Goal: Task Accomplishment & Management: Complete application form

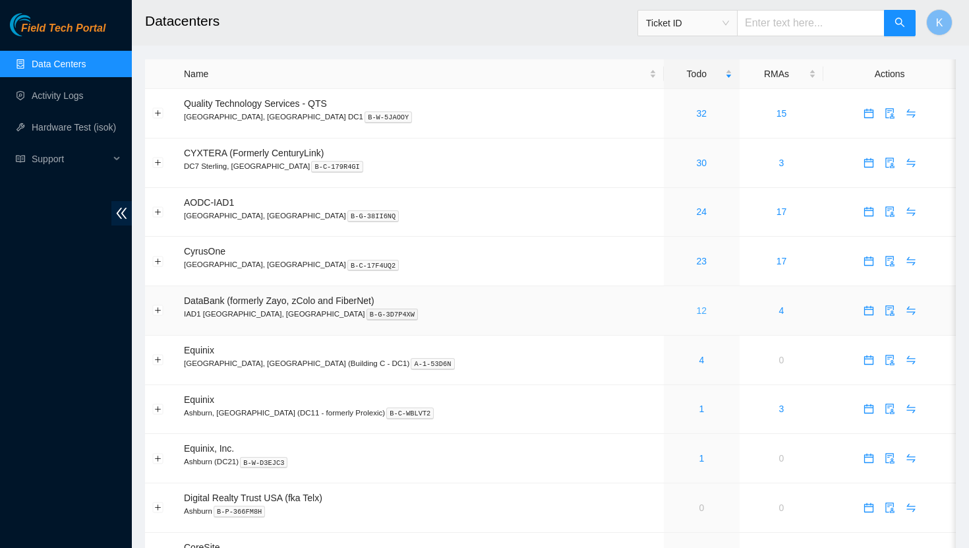
click at [696, 312] on link "12" at bounding box center [701, 310] width 11 height 11
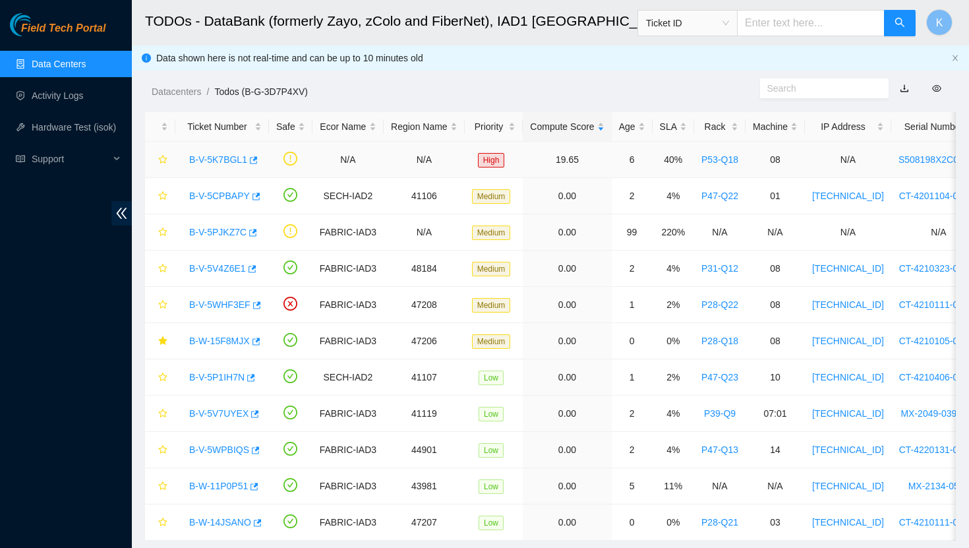
click at [236, 161] on link "B-V-5K7BGL1" at bounding box center [218, 159] width 58 height 11
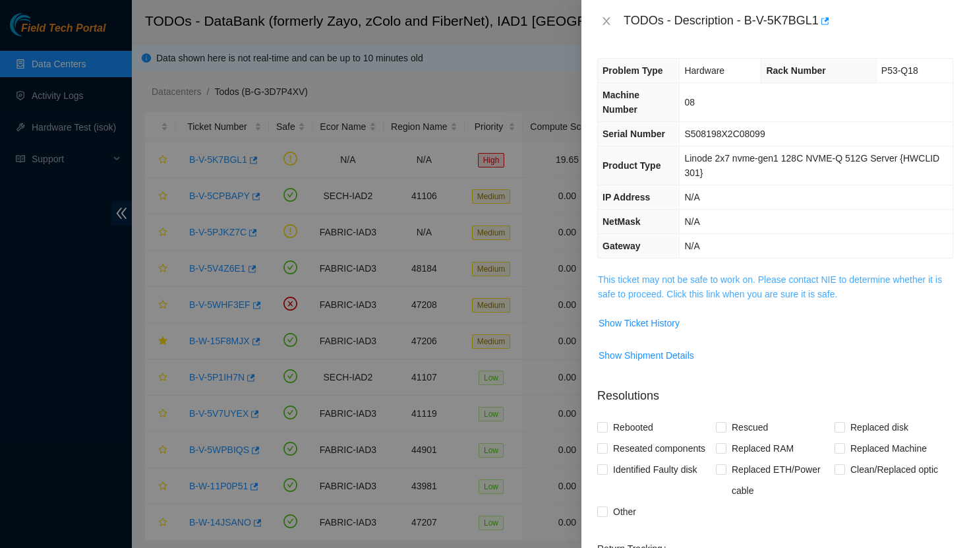
click at [634, 288] on link "This ticket may not be safe to work on. Please contact NIE to determine whether…" at bounding box center [770, 286] width 344 height 25
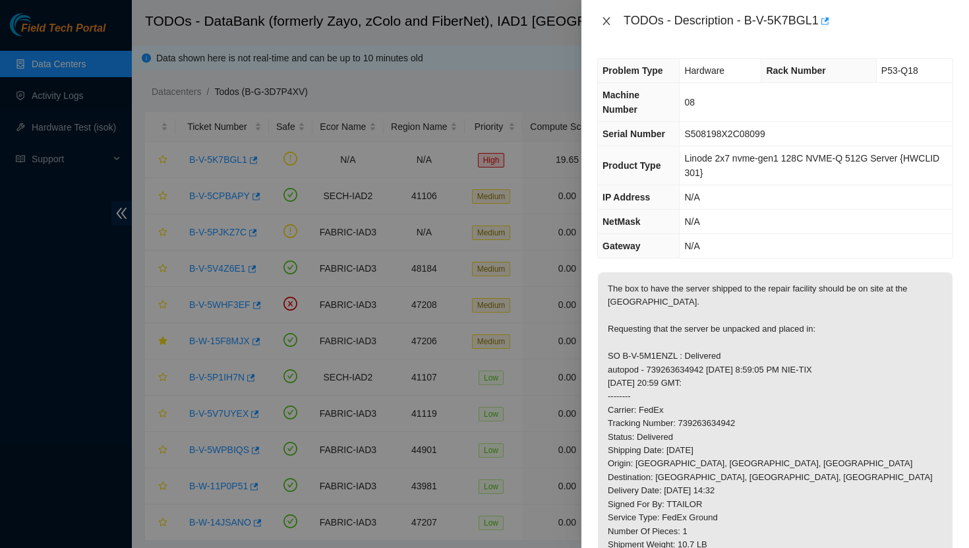
click at [604, 22] on icon "close" at bounding box center [606, 21] width 11 height 11
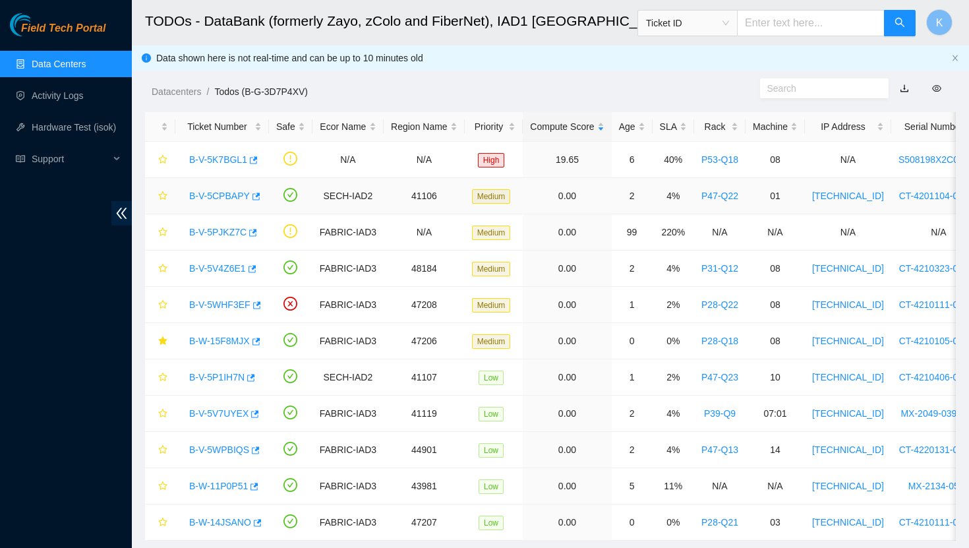
click at [206, 198] on link "B-V-5CPBAPY" at bounding box center [219, 195] width 61 height 11
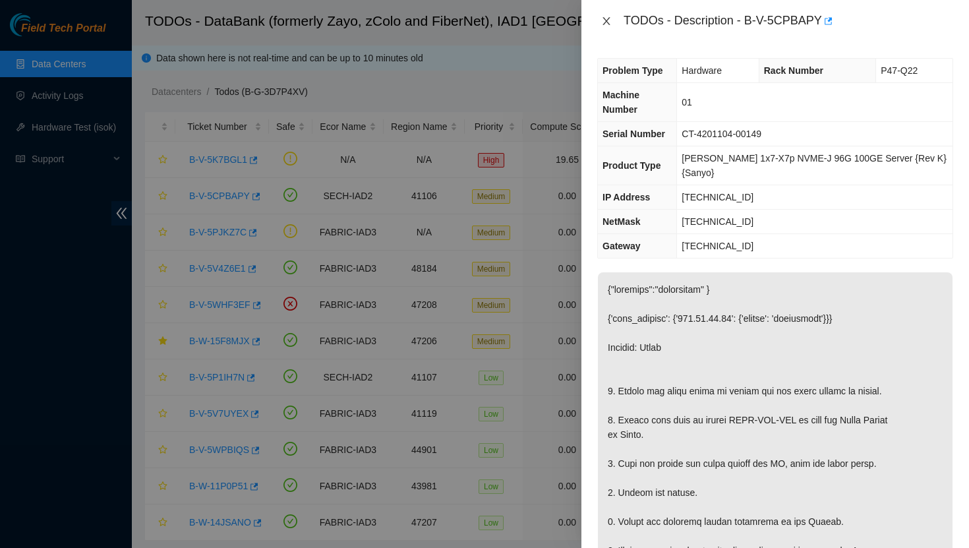
click at [602, 22] on icon "close" at bounding box center [606, 21] width 11 height 11
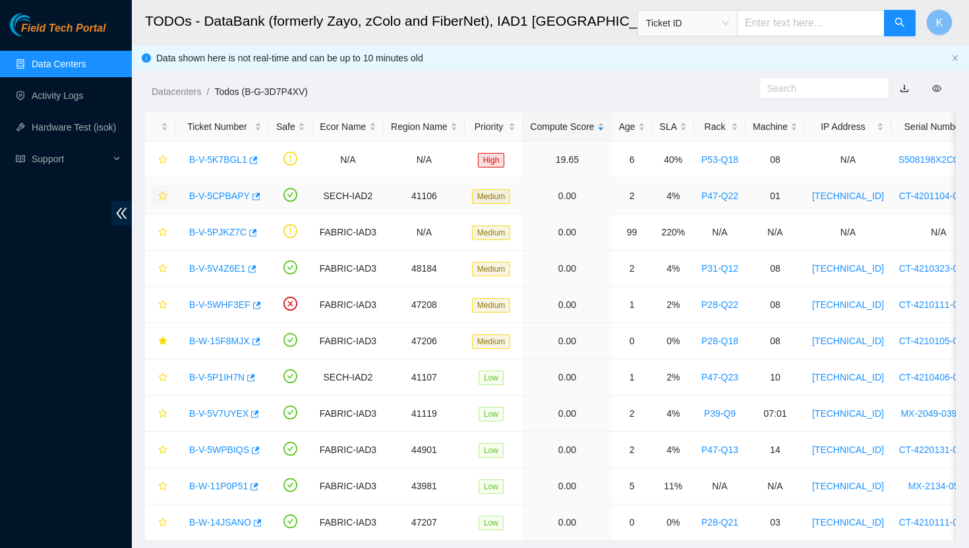
click at [162, 196] on icon "star" at bounding box center [162, 195] width 9 height 9
click at [215, 234] on link "B-V-5PJKZ7C" at bounding box center [217, 232] width 57 height 11
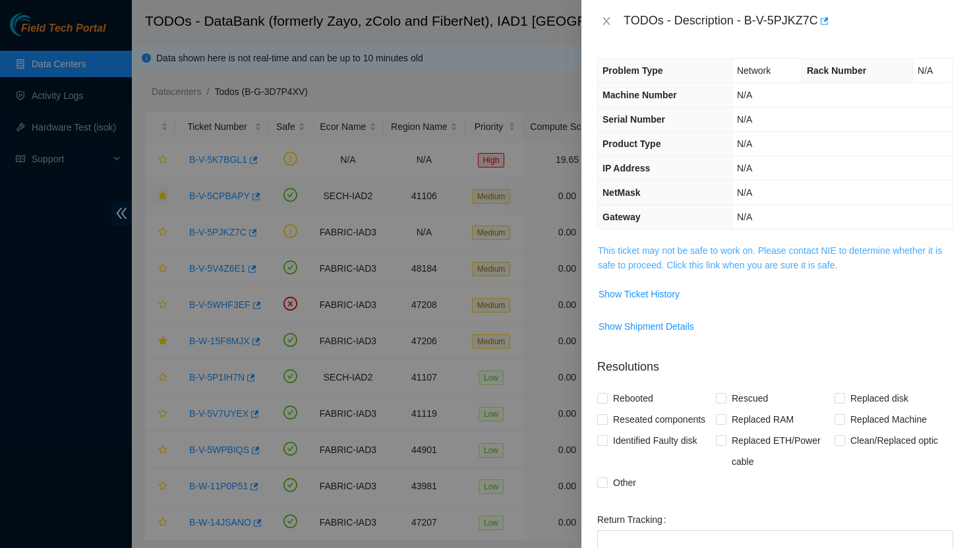
click at [647, 250] on link "This ticket may not be safe to work on. Please contact NIE to determine whether…" at bounding box center [770, 257] width 344 height 25
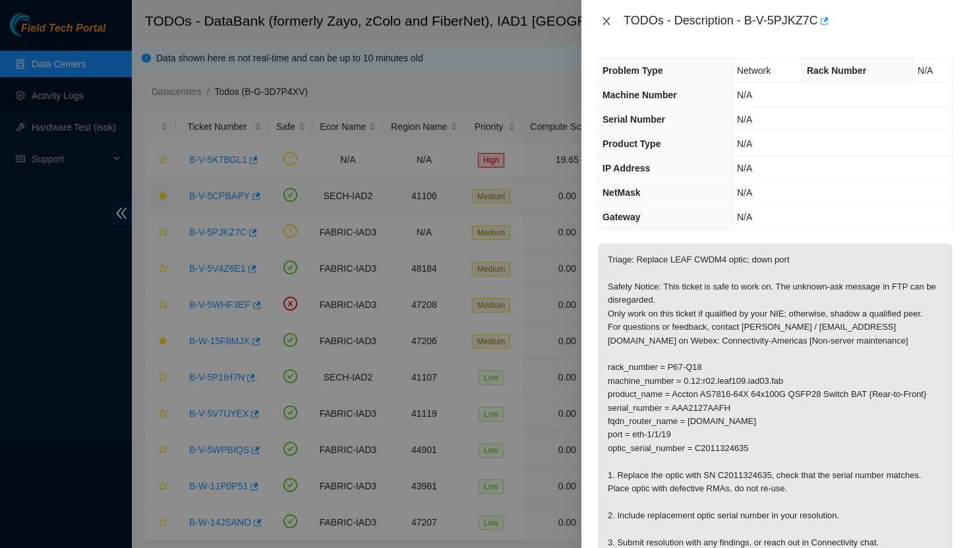
click at [605, 18] on icon "close" at bounding box center [606, 21] width 11 height 11
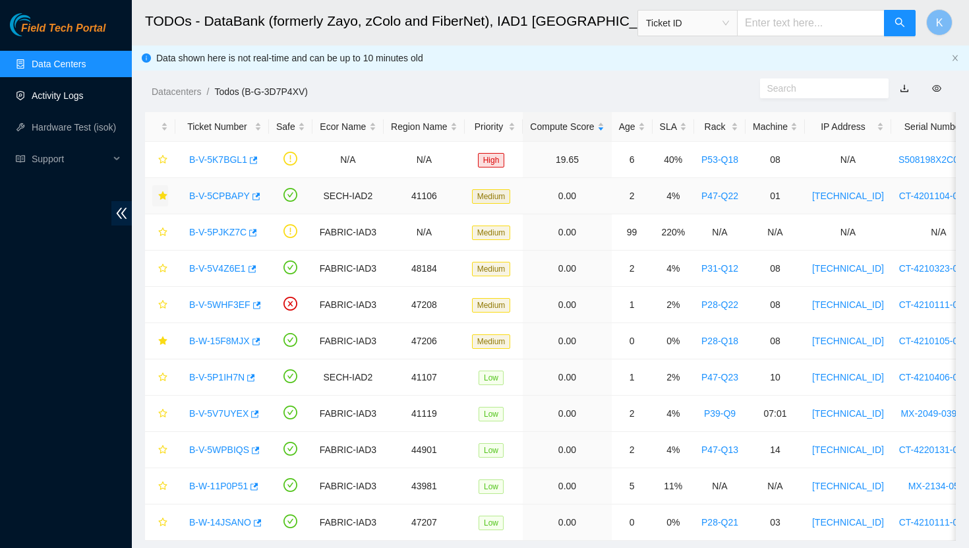
click at [60, 94] on link "Activity Logs" at bounding box center [58, 95] width 52 height 11
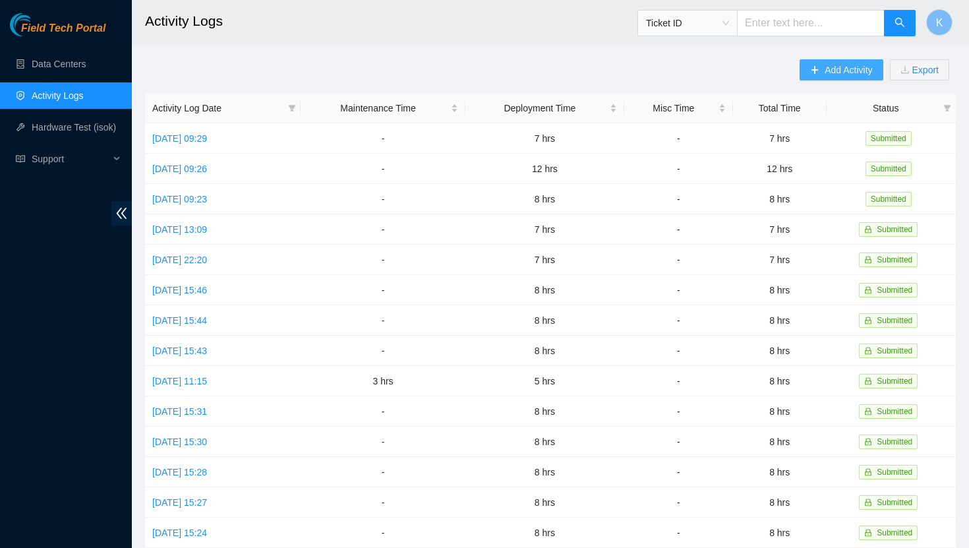
click at [847, 70] on span "Add Activity" at bounding box center [847, 70] width 47 height 14
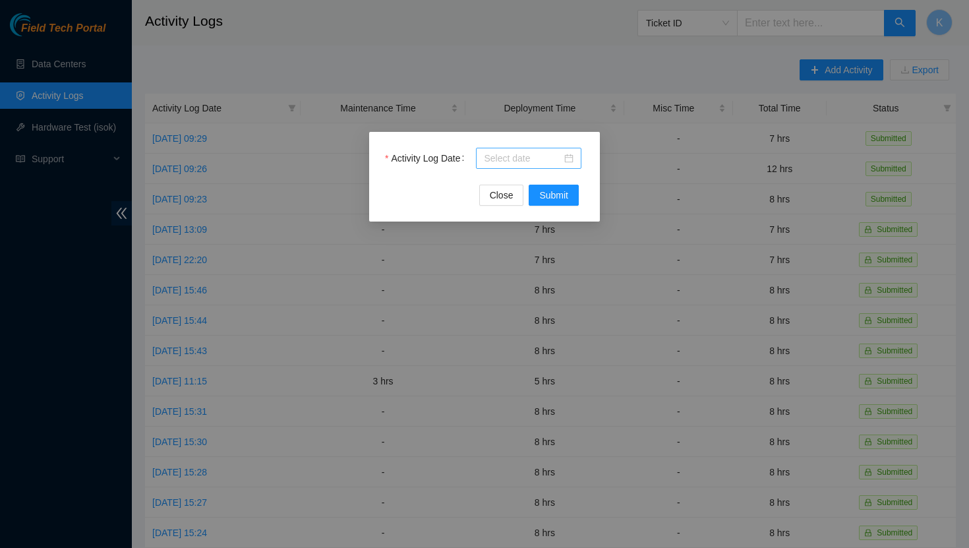
click at [570, 155] on div at bounding box center [529, 158] width 90 height 14
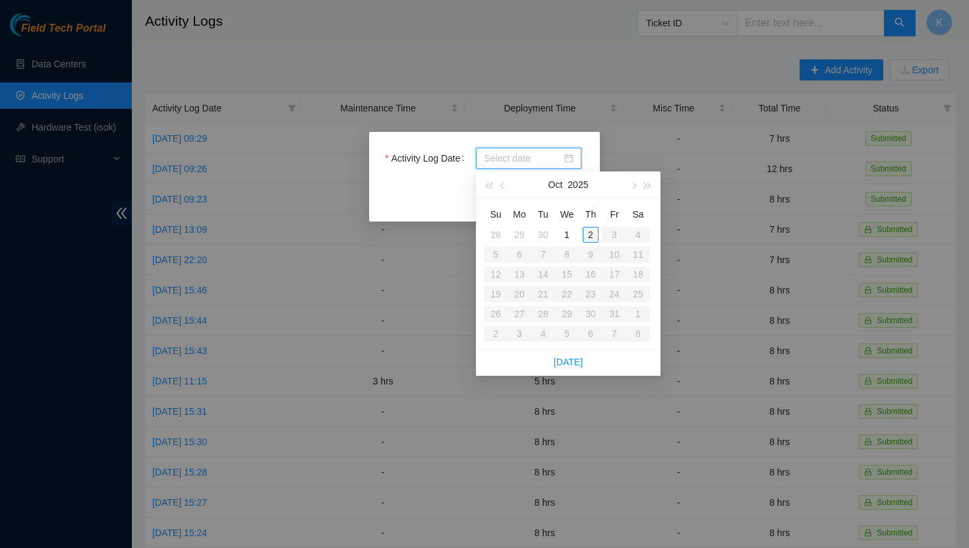
type input "2025-10-02"
click at [588, 237] on div "2" at bounding box center [590, 235] width 16 height 16
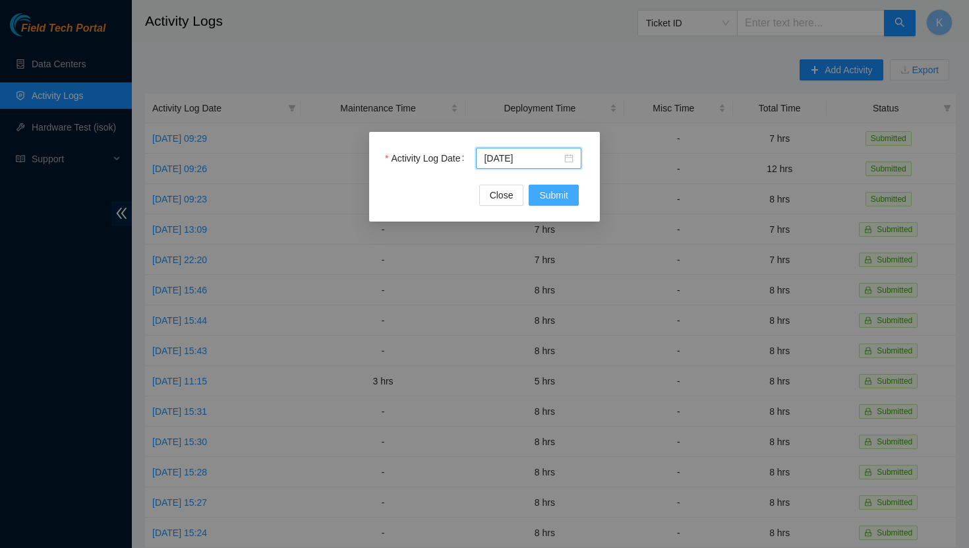
click at [550, 197] on span "Submit" at bounding box center [553, 195] width 29 height 14
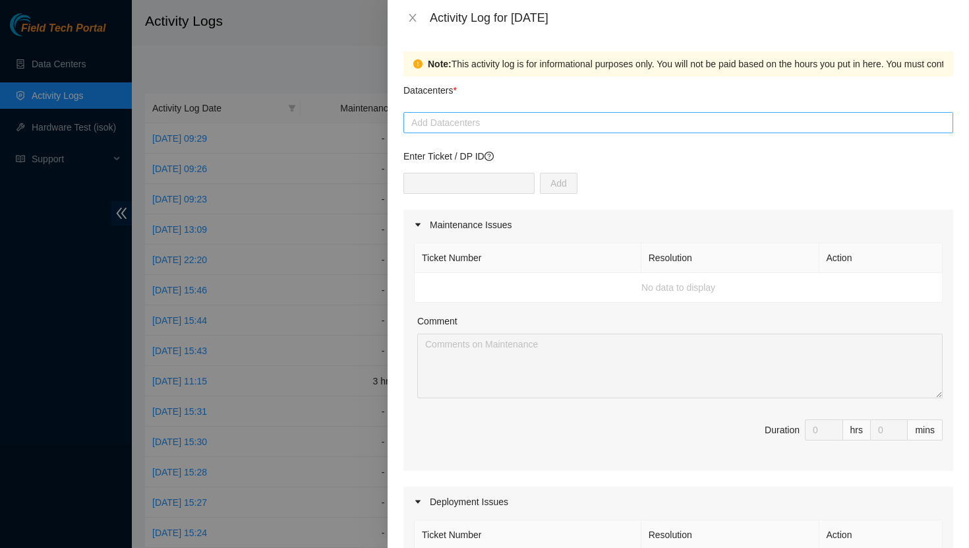
click at [539, 119] on div at bounding box center [678, 123] width 543 height 16
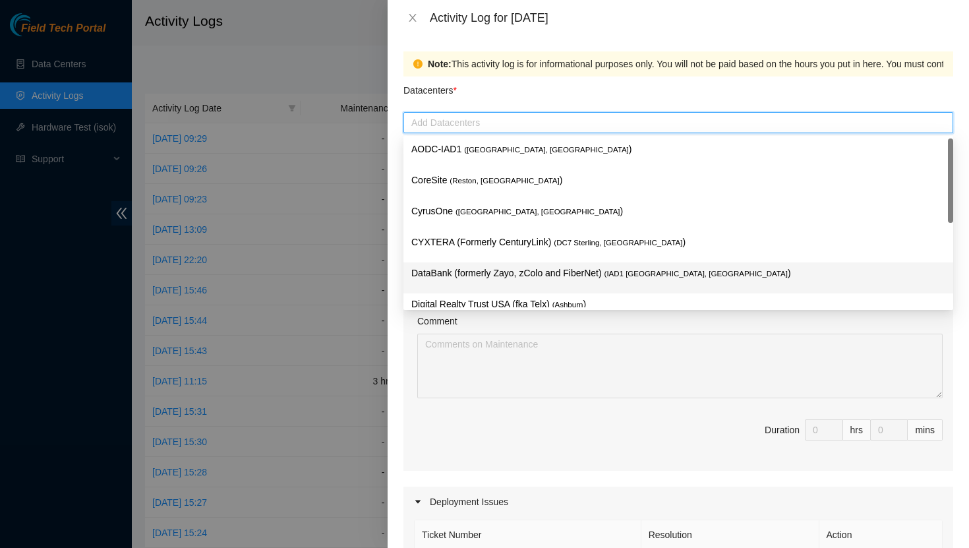
click at [466, 269] on p "DataBank (formerly Zayo, zColo and FiberNet) ( IAD1 Ashburn, VA )" at bounding box center [678, 273] width 534 height 15
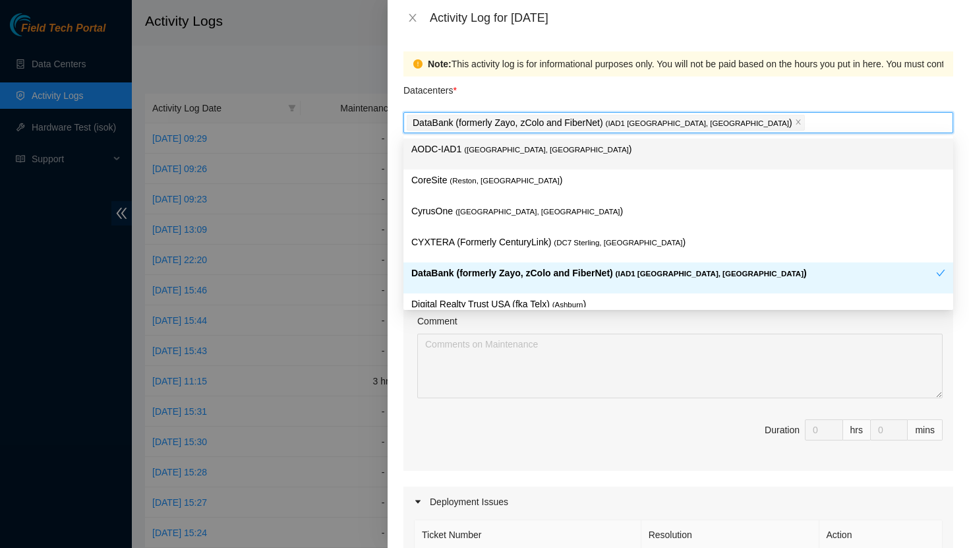
click at [501, 97] on div "Datacenters *" at bounding box center [677, 94] width 549 height 36
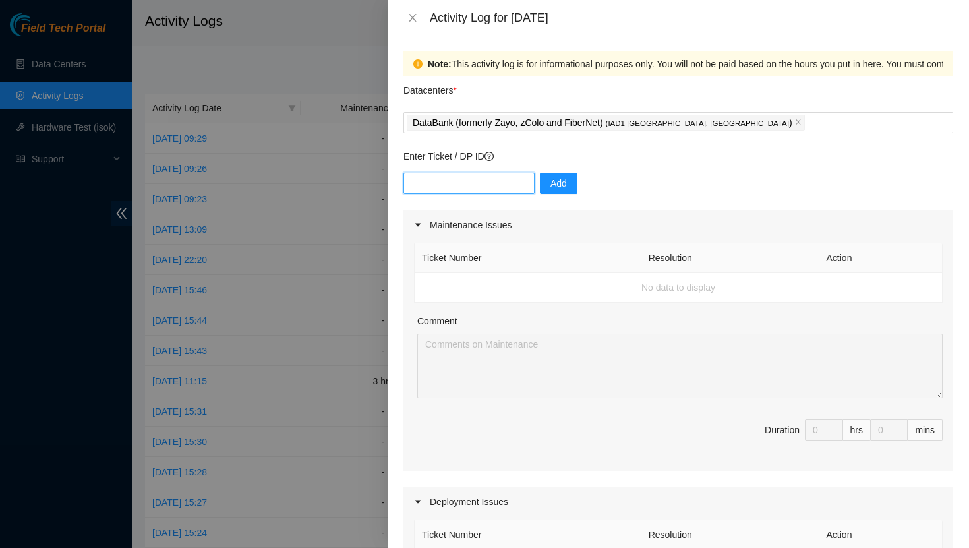
click at [455, 192] on input "text" at bounding box center [468, 183] width 131 height 21
type input "DP83347"
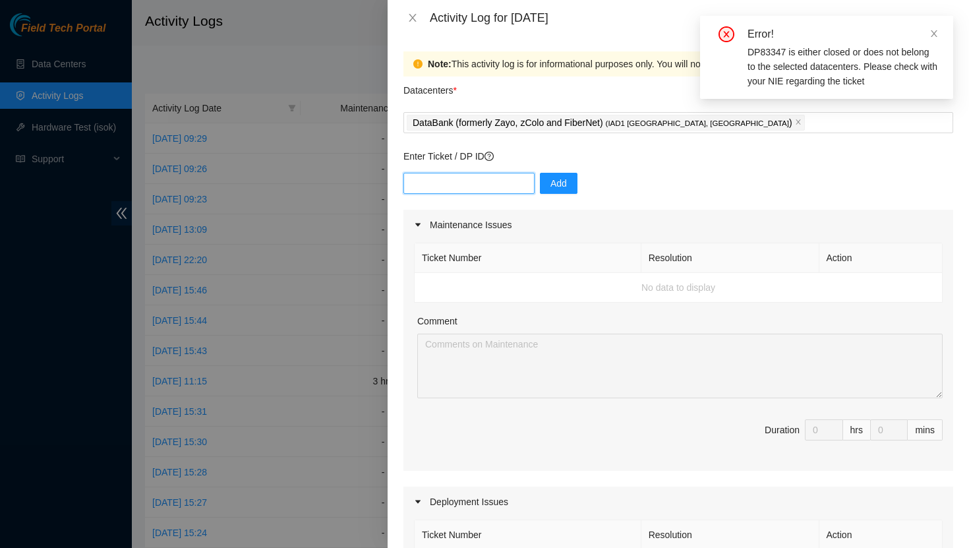
click at [458, 181] on input "text" at bounding box center [468, 183] width 131 height 21
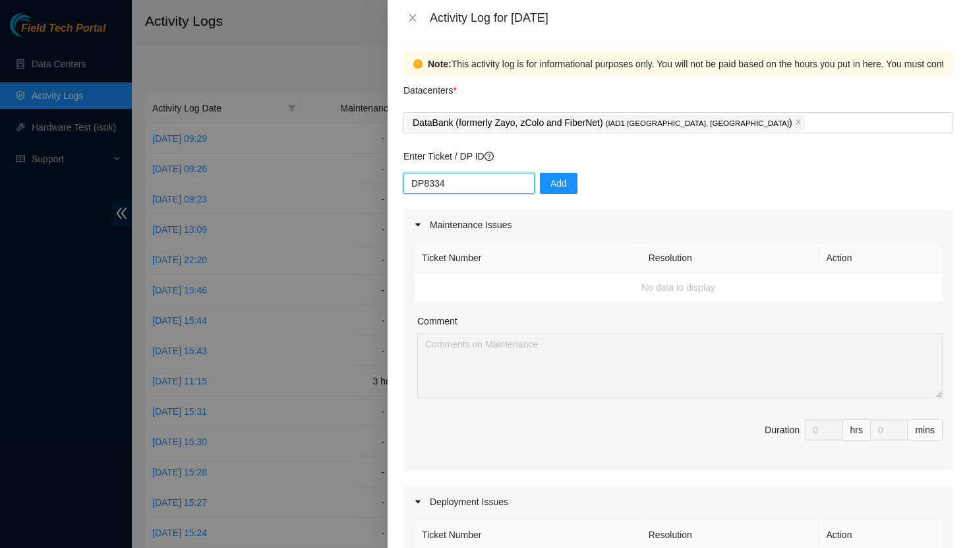
type input "DP83347"
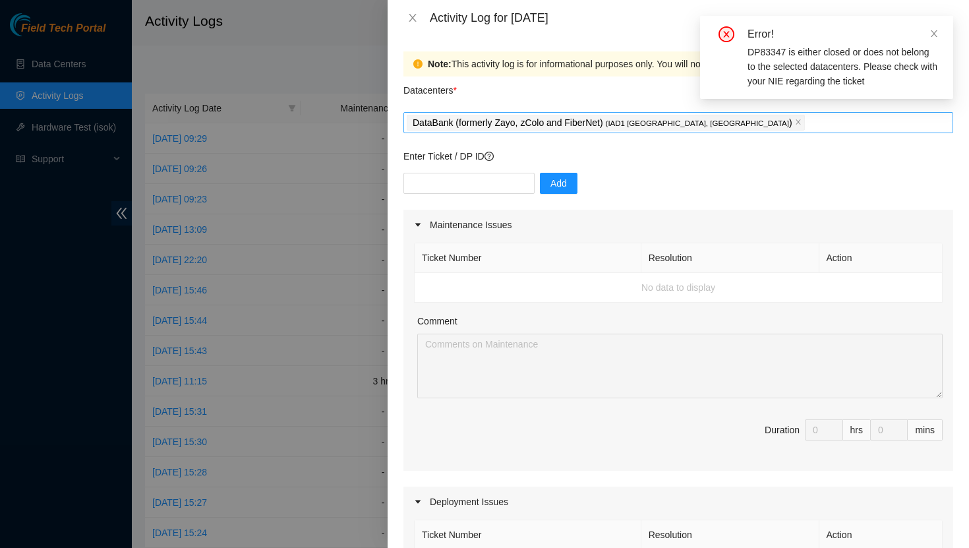
click at [581, 128] on p "DataBank (formerly Zayo, zColo and FiberNet) ( IAD1 Ashburn, VA )" at bounding box center [602, 122] width 380 height 15
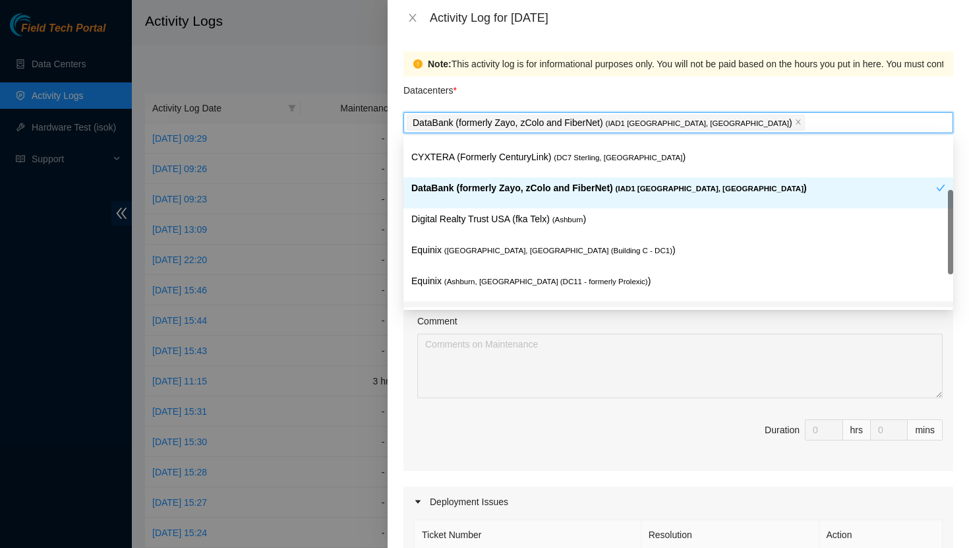
scroll to position [77, 0]
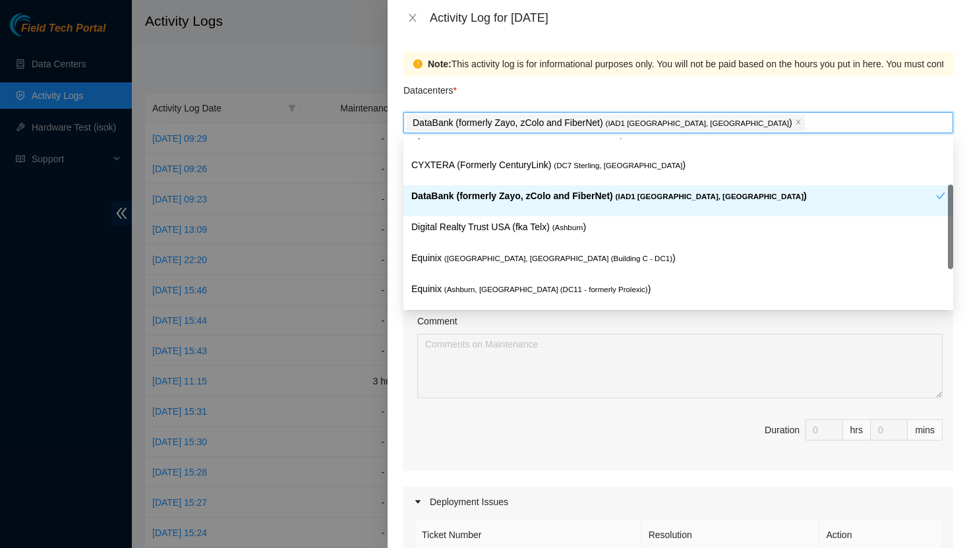
click at [559, 200] on p "DataBank (formerly Zayo, zColo and FiberNet) ( IAD1 Ashburn, VA )" at bounding box center [673, 195] width 524 height 15
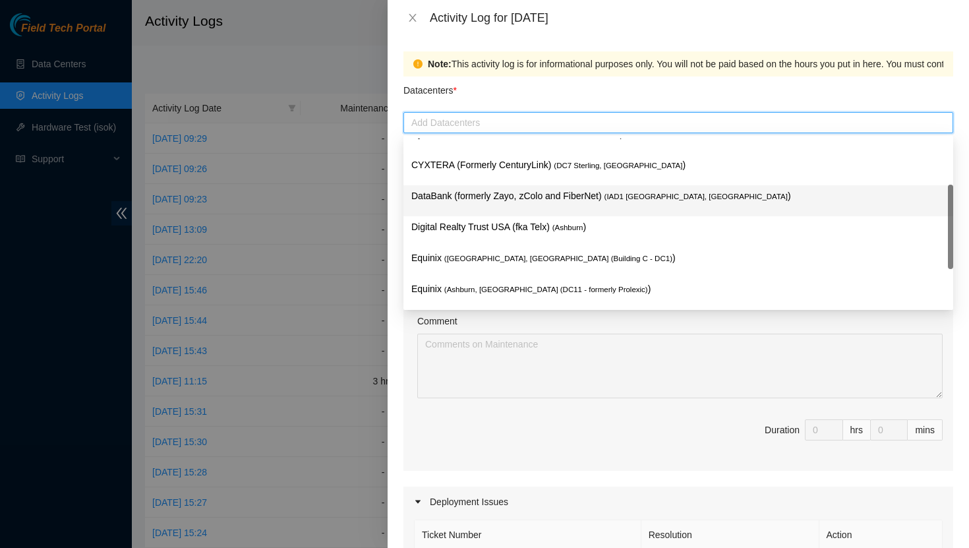
click at [571, 192] on p "DataBank (formerly Zayo, zColo and FiberNet) ( IAD1 Ashburn, VA )" at bounding box center [678, 195] width 534 height 15
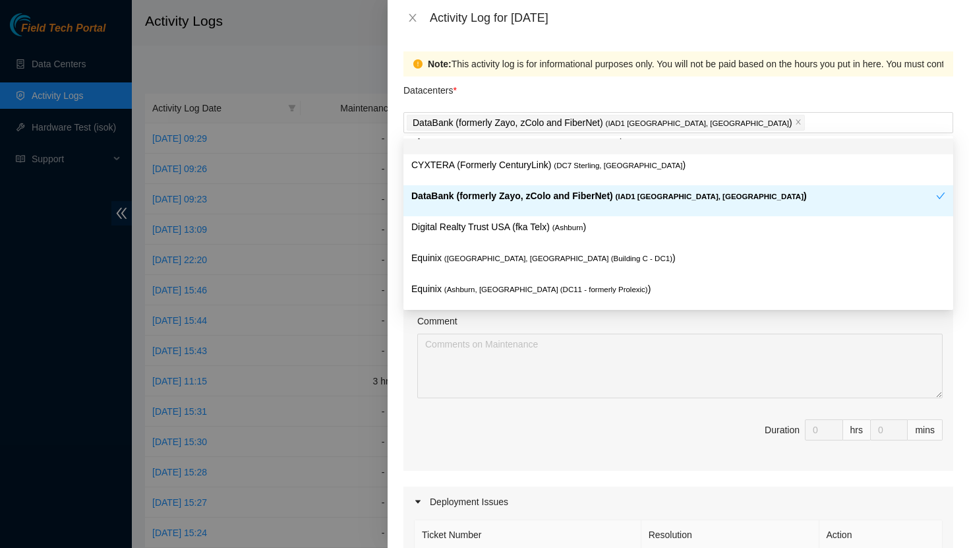
click at [598, 96] on div "Datacenters *" at bounding box center [677, 94] width 549 height 36
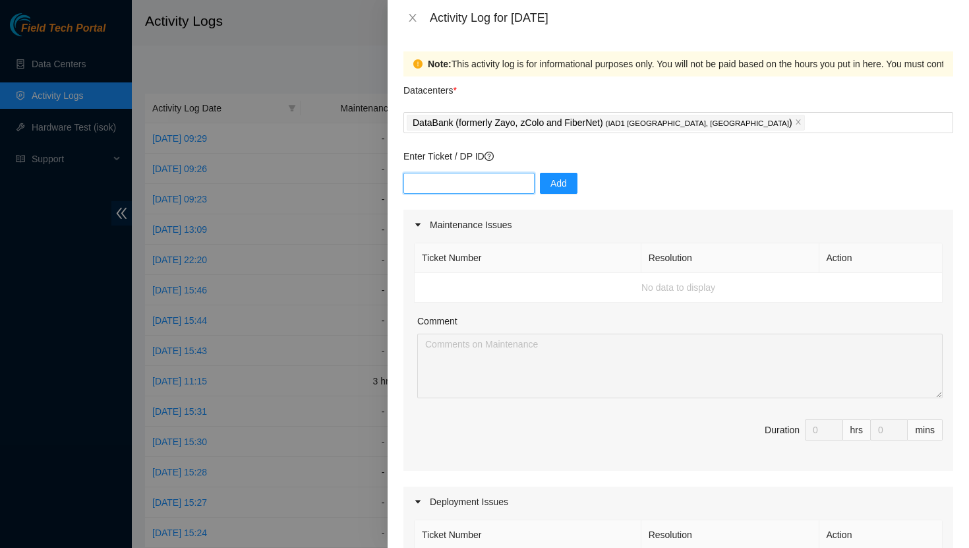
click at [488, 183] on input "text" at bounding box center [468, 183] width 131 height 21
type input "DP83345"
click at [451, 181] on input "text" at bounding box center [468, 183] width 131 height 21
type input "83347"
